Goal: Information Seeking & Learning: Learn about a topic

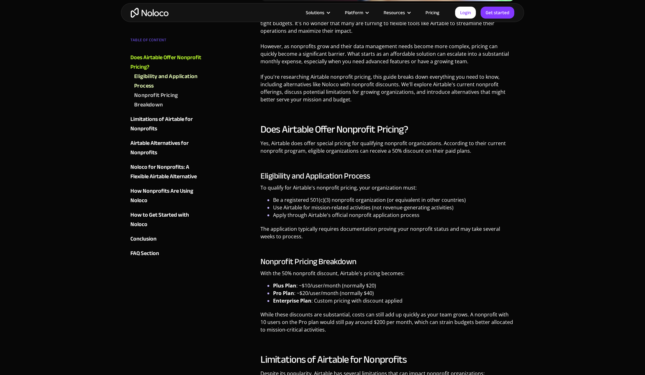
scroll to position [503, 0]
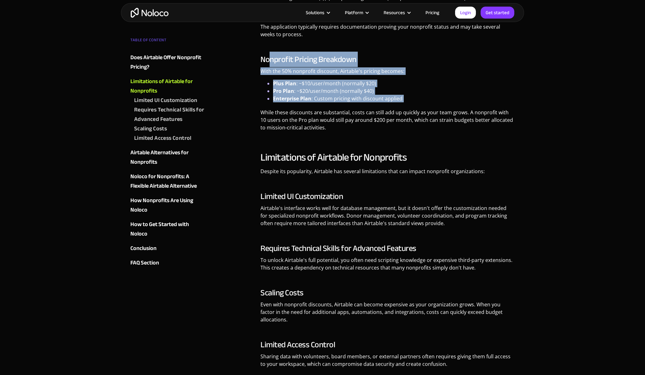
drag, startPoint x: 270, startPoint y: 55, endPoint x: 331, endPoint y: 115, distance: 85.5
click at [331, 115] on div "Nonprofit Pricing Breakdown With the 50% nonprofit discount, Airtable's pricing…" at bounding box center [387, 95] width 254 height 81
click at [331, 115] on p "While these discounts are substantial, costs can still add up quickly as your t…" at bounding box center [387, 122] width 254 height 27
drag, startPoint x: 331, startPoint y: 115, endPoint x: 282, endPoint y: 58, distance: 75.5
click at [282, 58] on div "Nonprofit Pricing Breakdown With the 50% nonprofit discount, Airtable's pricing…" at bounding box center [387, 95] width 254 height 81
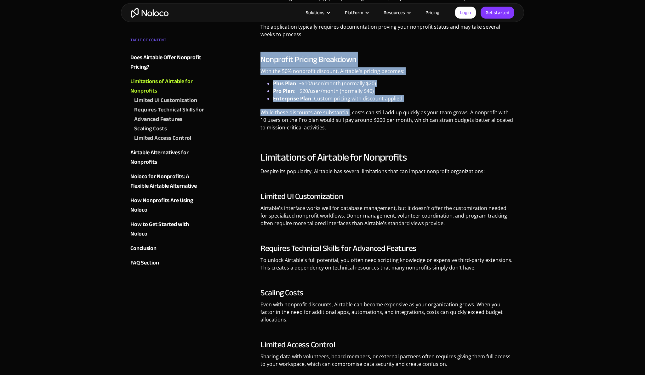
click at [282, 58] on h3 "Nonprofit Pricing Breakdown" at bounding box center [387, 59] width 254 height 9
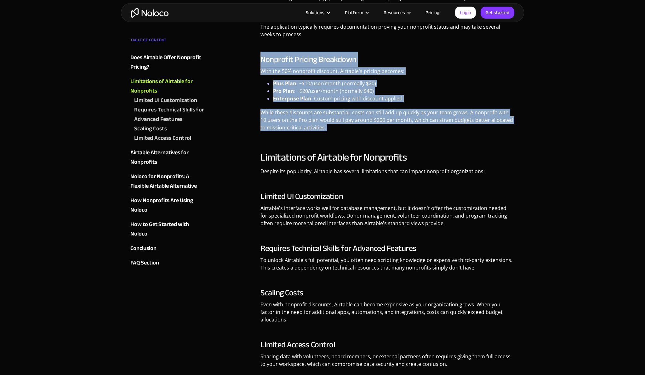
drag, startPoint x: 282, startPoint y: 58, endPoint x: 326, endPoint y: 142, distance: 94.5
drag, startPoint x: 323, startPoint y: 129, endPoint x: 297, endPoint y: 45, distance: 88.6
click at [297, 45] on div "Does Airtable Offer Nonprofit Pricing? Yes, Airtable does offer special pricing…" at bounding box center [387, 28] width 254 height 215
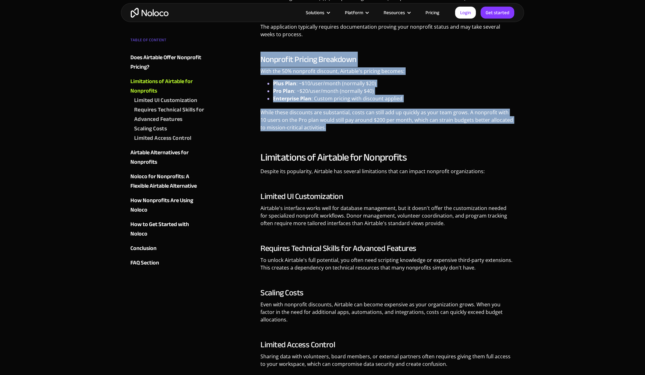
click at [297, 45] on div "Does Airtable Offer Nonprofit Pricing? Yes, Airtable does offer special pricing…" at bounding box center [387, 28] width 254 height 215
drag, startPoint x: 297, startPoint y: 45, endPoint x: 351, endPoint y: 127, distance: 98.6
click at [351, 127] on div "Does Airtable Offer Nonprofit Pricing? Yes, Airtable does offer special pricing…" at bounding box center [387, 28] width 254 height 215
click at [352, 128] on p "While these discounts are substantial, costs can still add up quickly as your t…" at bounding box center [387, 122] width 254 height 27
drag, startPoint x: 352, startPoint y: 128, endPoint x: 293, endPoint y: 39, distance: 106.1
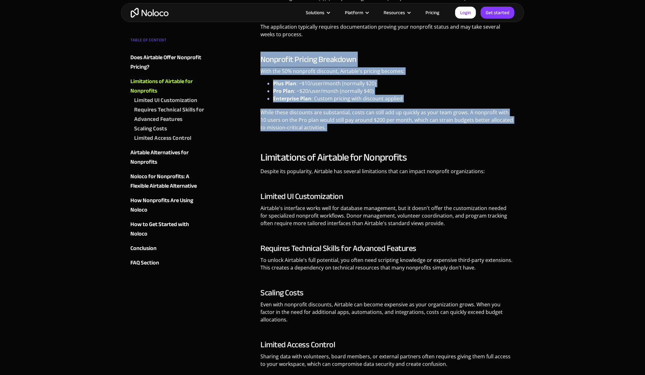
click at [294, 40] on div "Does Airtable Offer Nonprofit Pricing? Yes, Airtable does offer special pricing…" at bounding box center [387, 28] width 254 height 215
click at [293, 39] on p "The application typically requires documentation proving your nonprofit status …" at bounding box center [387, 33] width 254 height 20
drag, startPoint x: 293, startPoint y: 39, endPoint x: 351, endPoint y: 146, distance: 121.8
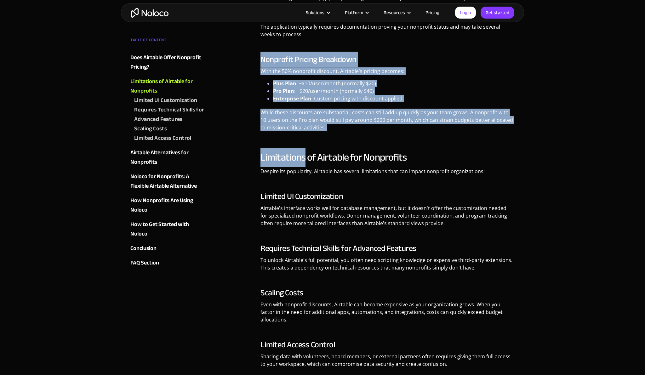
drag, startPoint x: 351, startPoint y: 146, endPoint x: 299, endPoint y: 41, distance: 117.8
click at [299, 41] on p "The application typically requires documentation proving your nonprofit status …" at bounding box center [387, 33] width 254 height 20
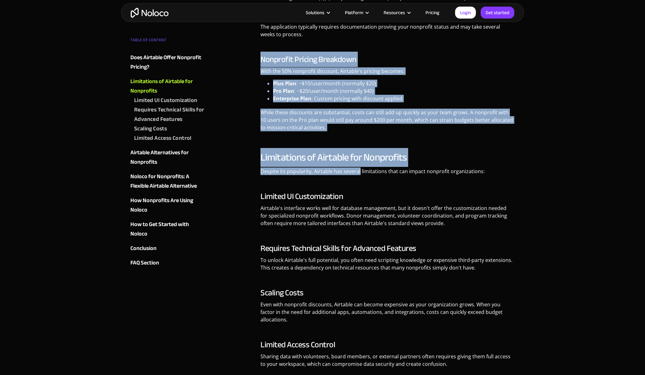
drag, startPoint x: 299, startPoint y: 41, endPoint x: 345, endPoint y: 171, distance: 138.0
click at [345, 171] on p "Despite its popularity, Airtable has several limitations that can impact nonpro…" at bounding box center [387, 174] width 254 height 12
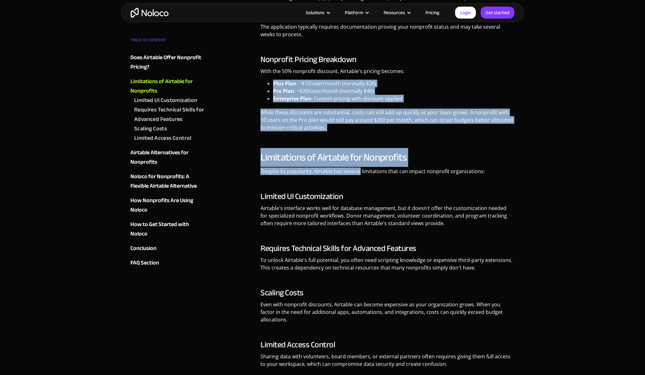
drag, startPoint x: 345, startPoint y: 171, endPoint x: 287, endPoint y: 69, distance: 116.7
click at [287, 69] on p "With the 50% nonprofit discount, Airtable's pricing becomes:" at bounding box center [387, 73] width 254 height 12
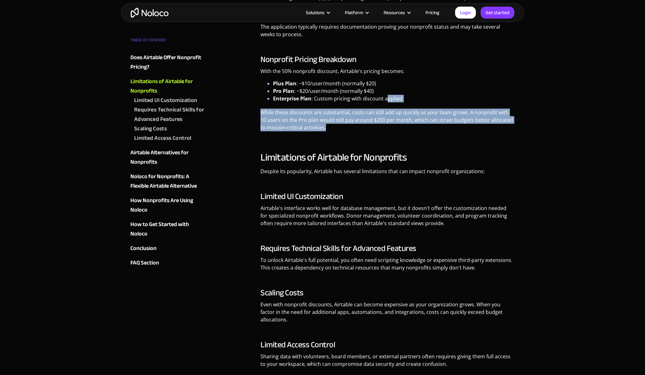
drag, startPoint x: 413, startPoint y: 126, endPoint x: 386, endPoint y: 97, distance: 39.0
click at [386, 97] on div "Nonprofit Pricing Breakdown With the 50% nonprofit discount, Airtable's pricing…" at bounding box center [387, 95] width 254 height 81
click at [386, 97] on li "Enterprise Plan : Custom pricing with discount applied" at bounding box center [394, 99] width 242 height 8
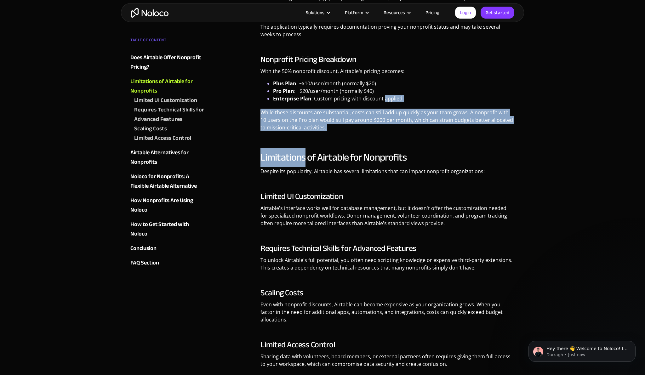
drag, startPoint x: 386, startPoint y: 97, endPoint x: 395, endPoint y: 136, distance: 39.6
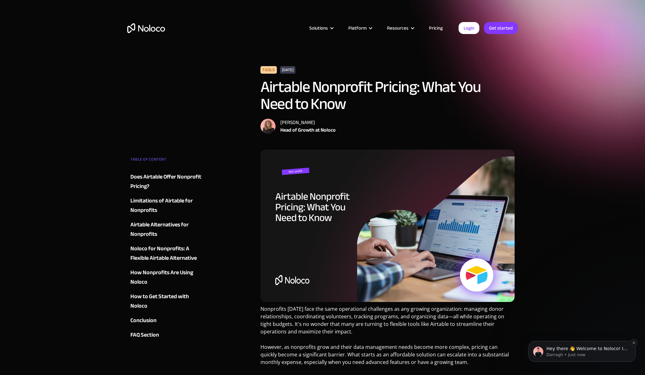
click at [570, 349] on span "Hey there 👋 Welcome to Noloco! If you have any questions, just reply to this me…" at bounding box center [586, 358] width 81 height 24
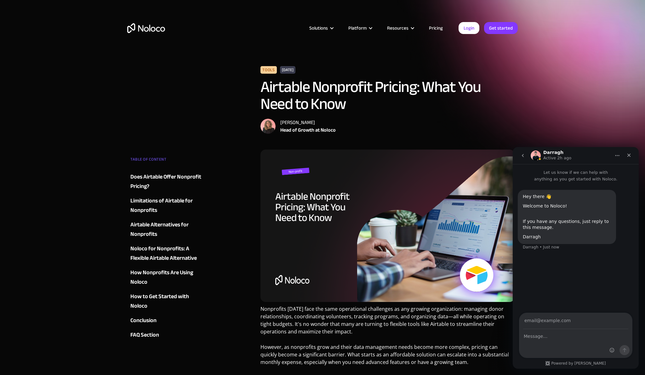
click at [537, 154] on img "Intercom messenger" at bounding box center [536, 156] width 10 height 10
click at [627, 156] on icon "Close" at bounding box center [628, 155] width 5 height 5
